Goal: Information Seeking & Learning: Compare options

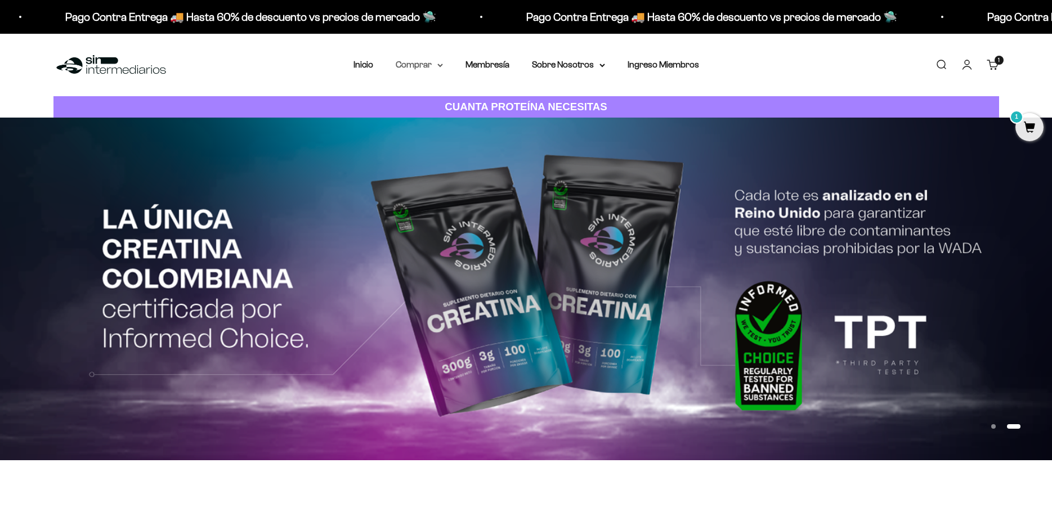
click at [419, 68] on summary "Comprar" at bounding box center [419, 64] width 47 height 15
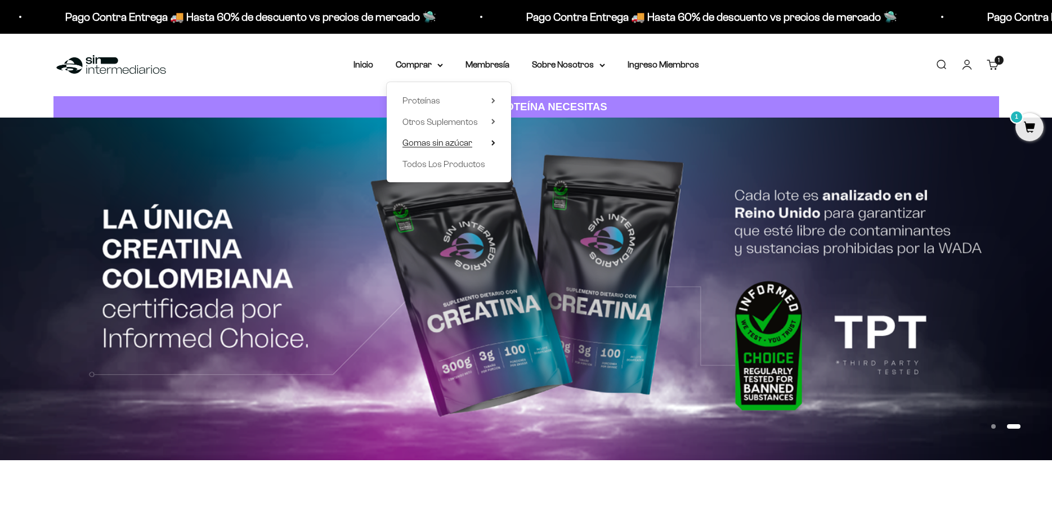
click at [434, 145] on span "Gomas sin azúcar" at bounding box center [438, 143] width 70 height 10
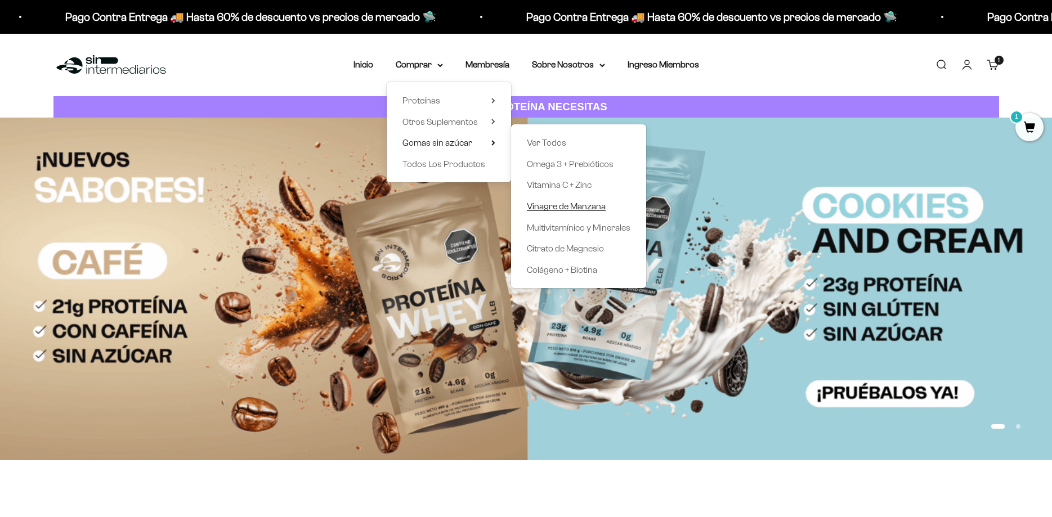
click at [594, 209] on span "Vinagre de Manzana" at bounding box center [566, 207] width 79 height 10
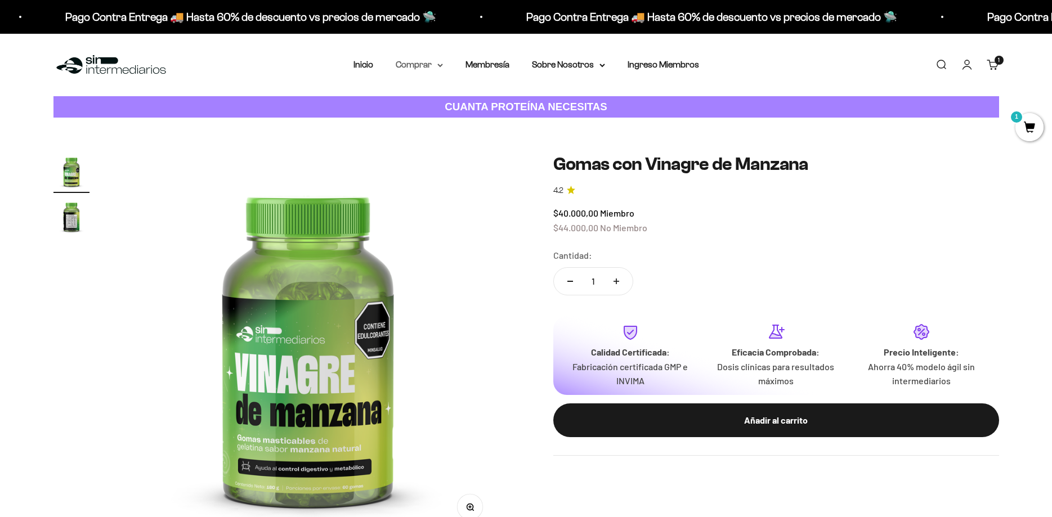
click at [427, 64] on summary "Comprar" at bounding box center [419, 64] width 47 height 15
click at [450, 148] on span "Gomas sin azúcar" at bounding box center [438, 143] width 70 height 15
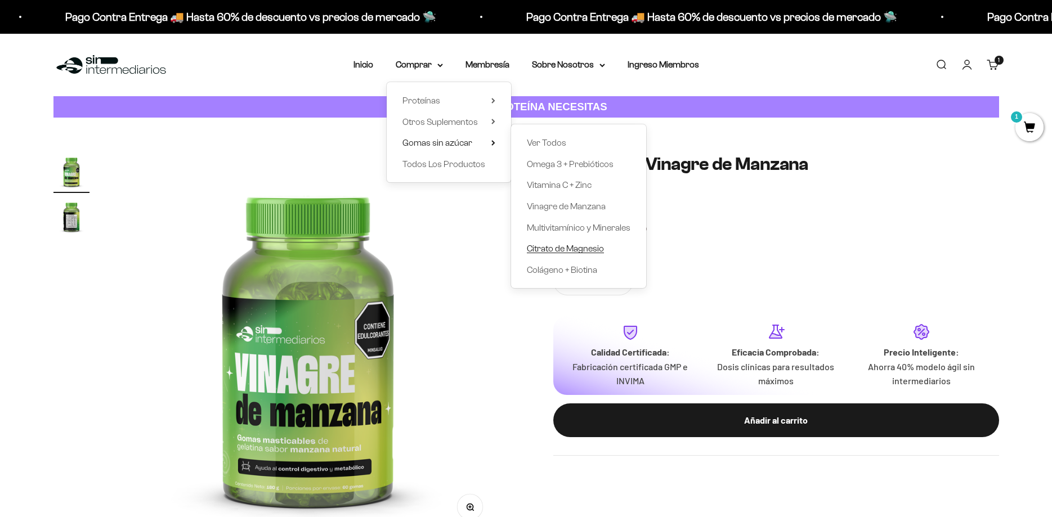
click at [574, 249] on span "Citrato de Magnesio" at bounding box center [565, 249] width 77 height 10
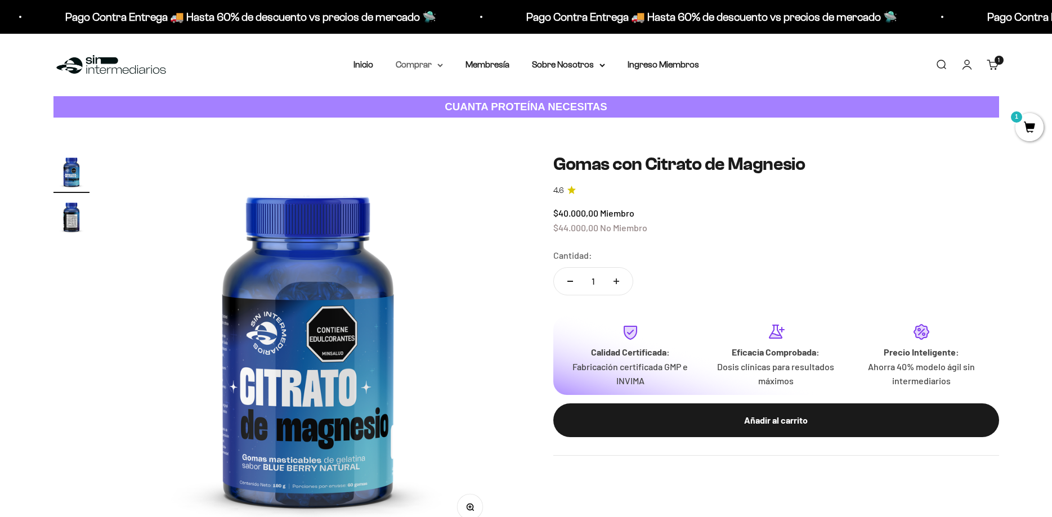
click at [423, 62] on summary "Comprar" at bounding box center [419, 64] width 47 height 15
click at [454, 141] on span "Gomas sin azúcar" at bounding box center [438, 143] width 70 height 10
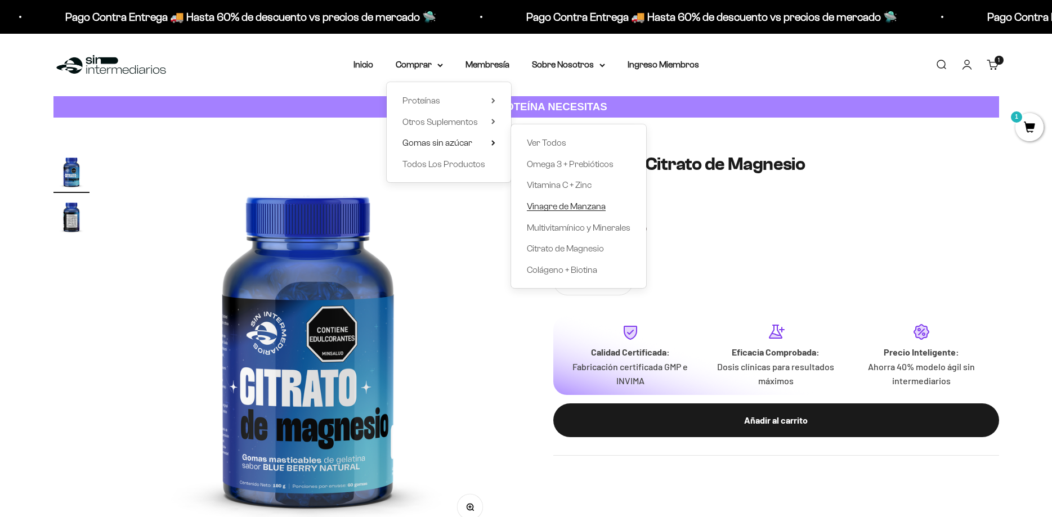
click at [571, 205] on span "Vinagre de Manzana" at bounding box center [566, 207] width 79 height 10
